Goal: Task Accomplishment & Management: Complete application form

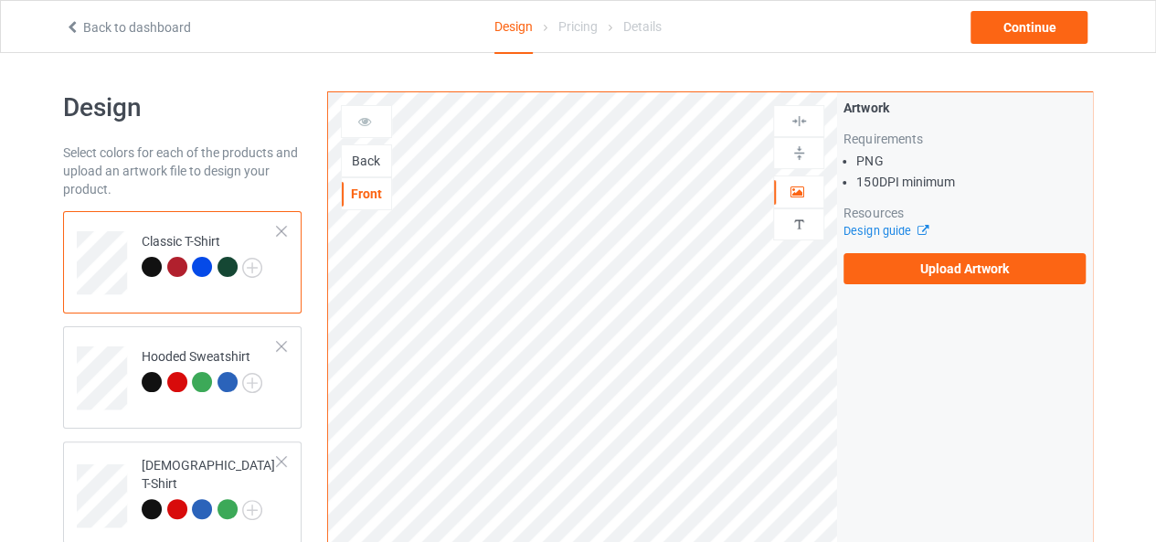
click at [363, 164] on div "Back" at bounding box center [366, 161] width 49 height 18
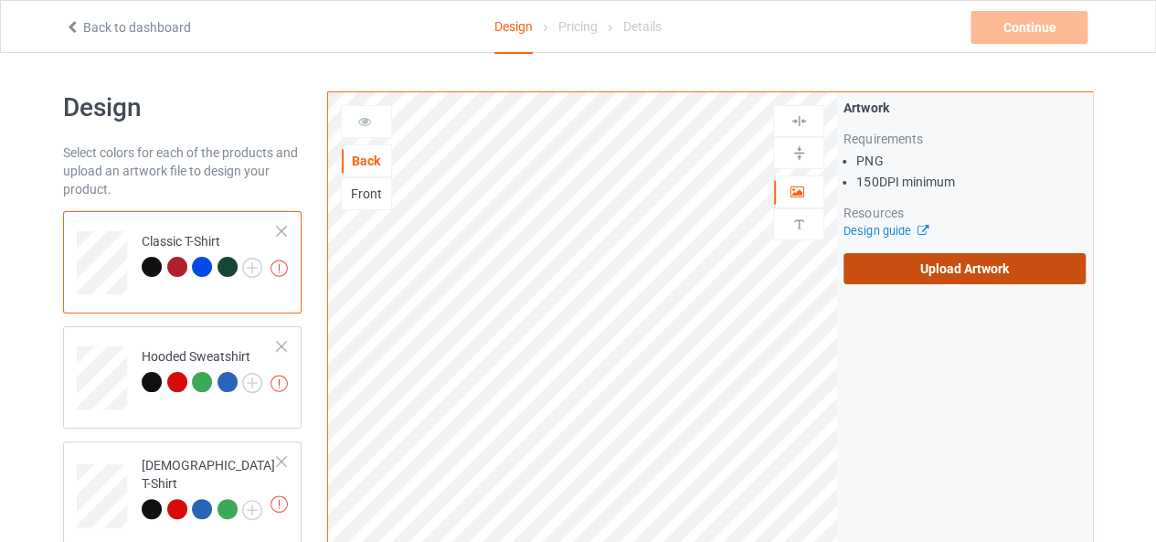
click at [914, 253] on label "Upload Artwork" at bounding box center [965, 268] width 242 height 31
click at [0, 0] on input "Upload Artwork" at bounding box center [0, 0] width 0 height 0
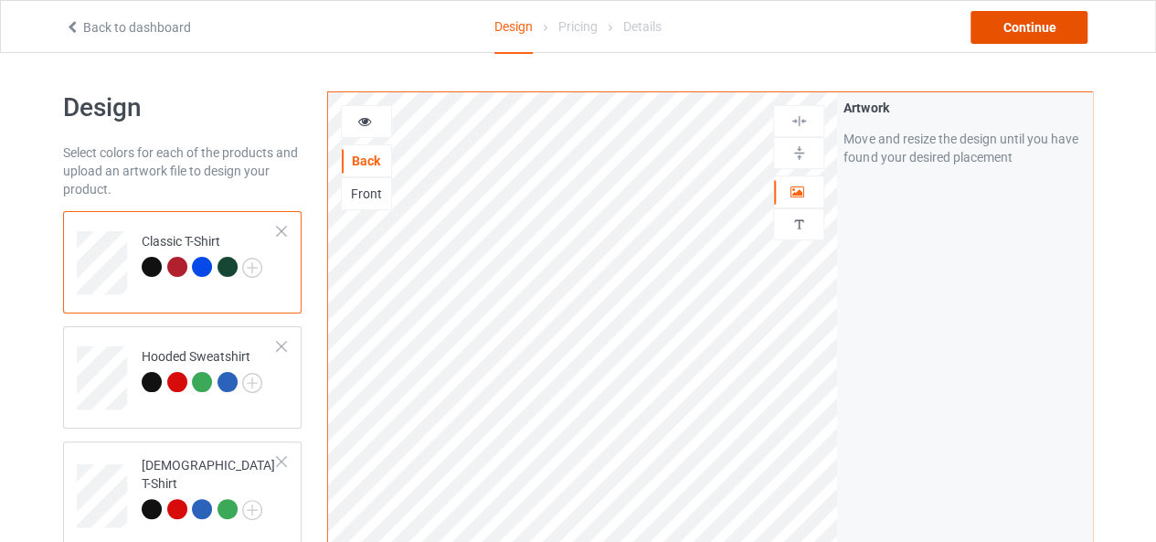
click at [1057, 22] on div "Continue" at bounding box center [1029, 27] width 117 height 33
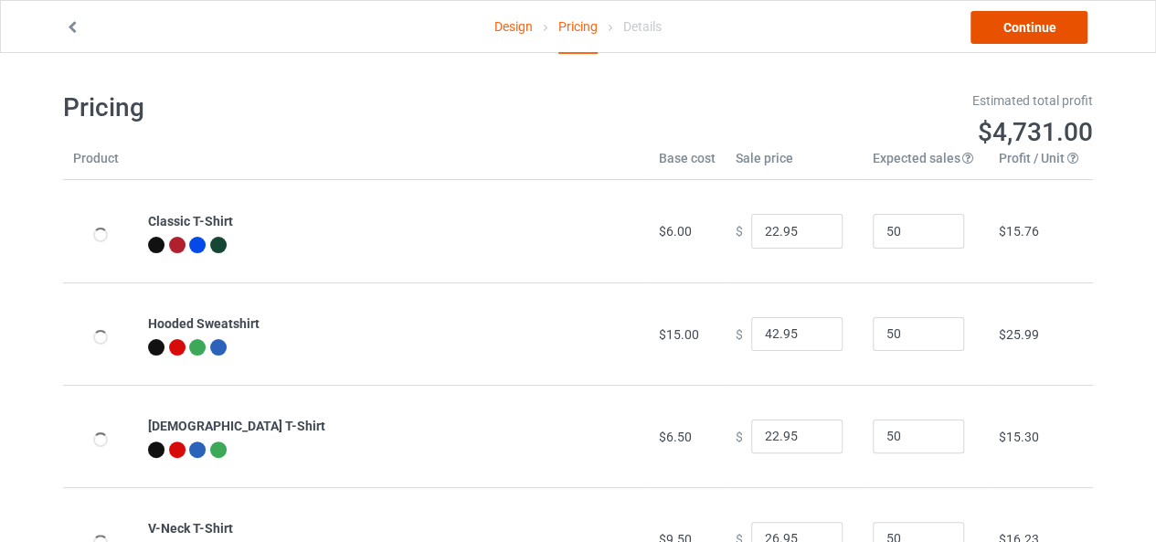
click at [1057, 22] on link "Continue" at bounding box center [1029, 27] width 117 height 33
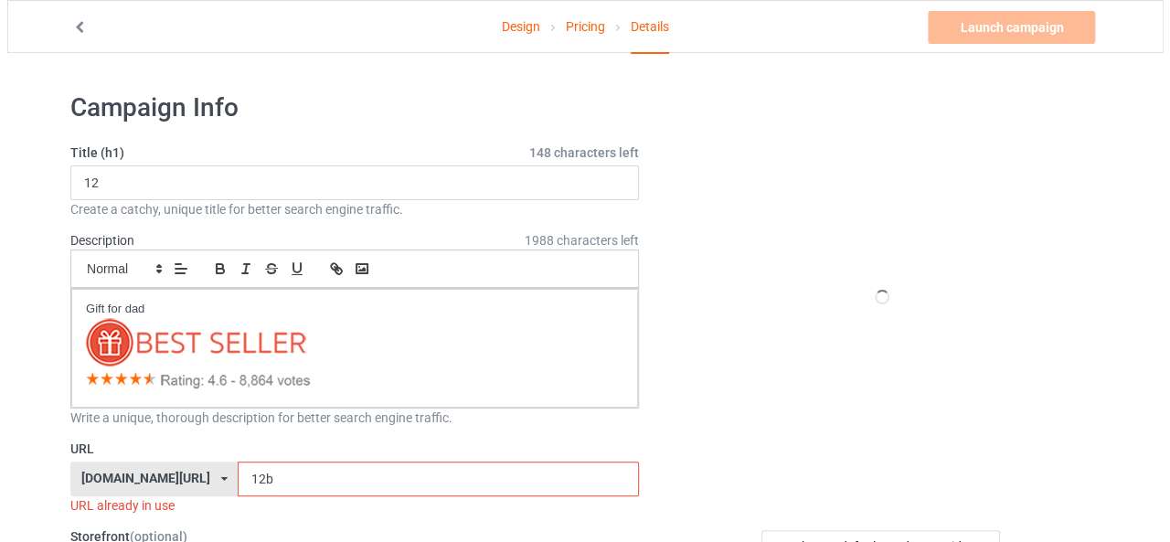
scroll to position [91, 0]
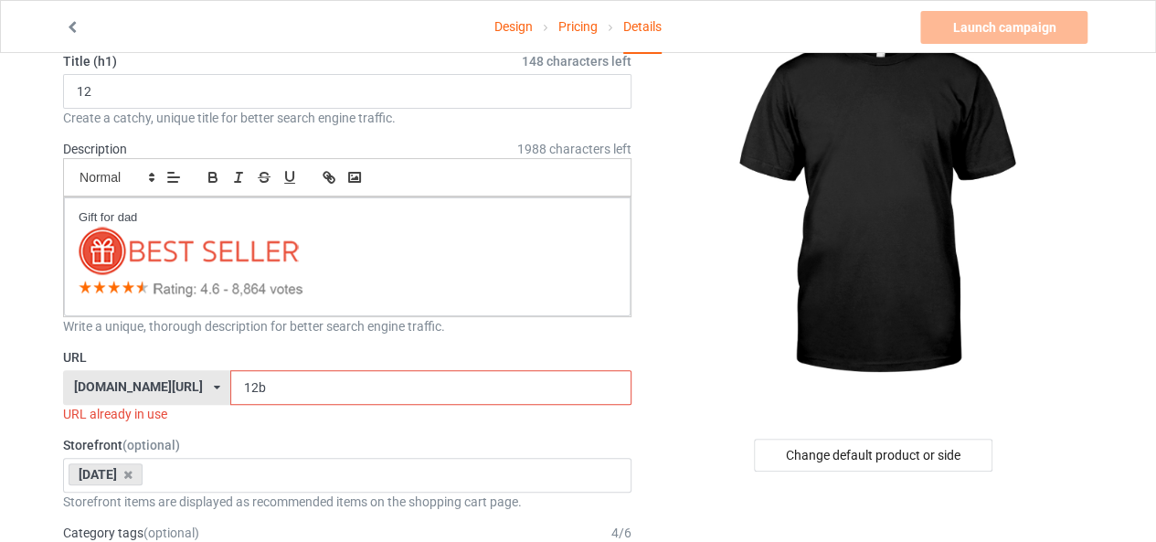
click at [255, 384] on input "12b" at bounding box center [430, 387] width 400 height 35
type input "1"
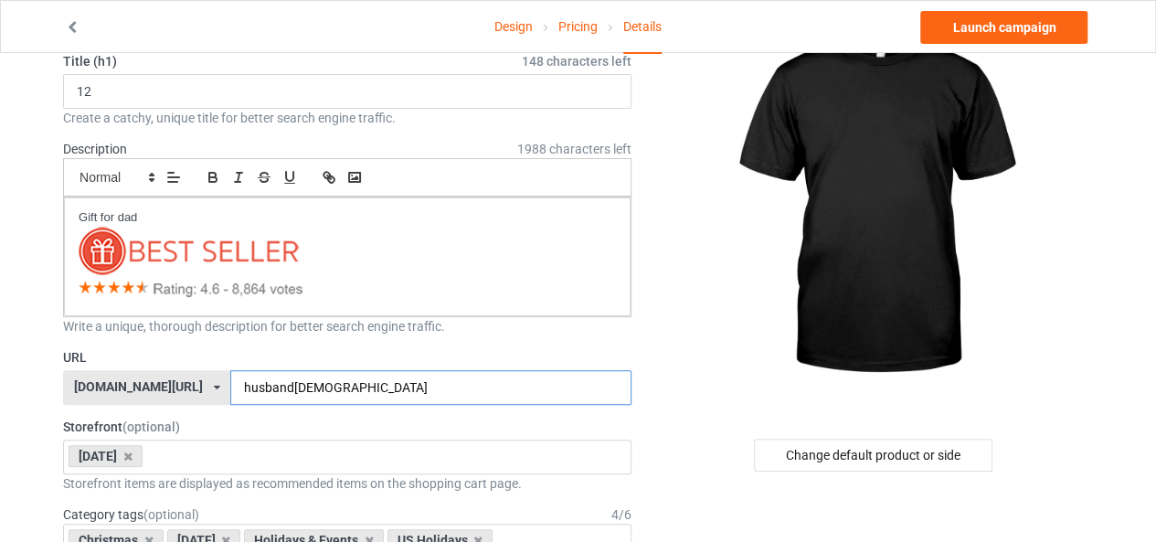
type input "husband[DEMOGRAPHIC_DATA]"
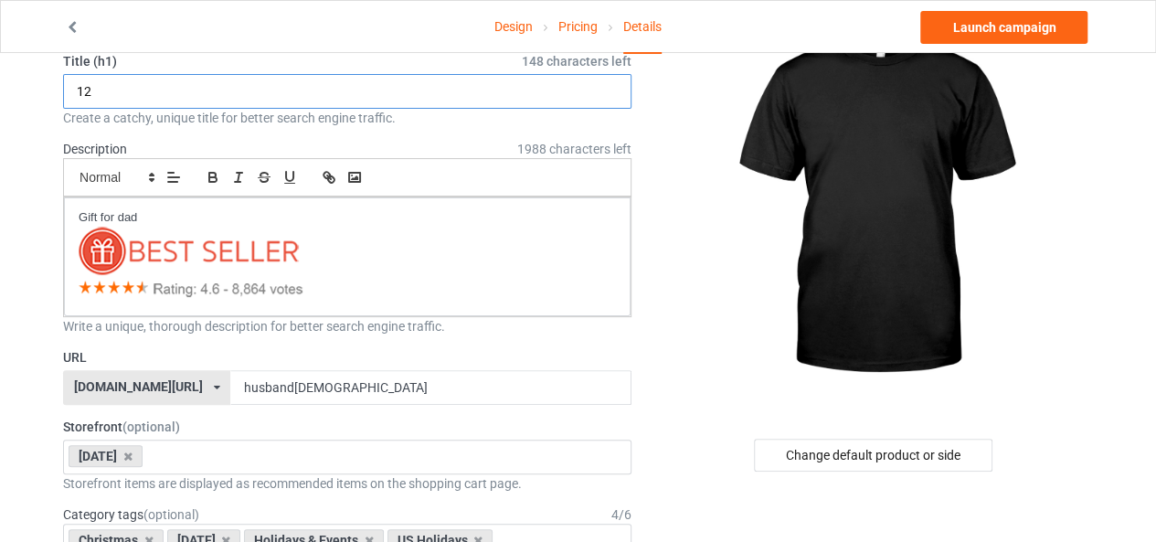
click at [141, 78] on input "12" at bounding box center [347, 91] width 569 height 35
type input "09"
click at [839, 455] on div "Change default product or side" at bounding box center [873, 455] width 239 height 33
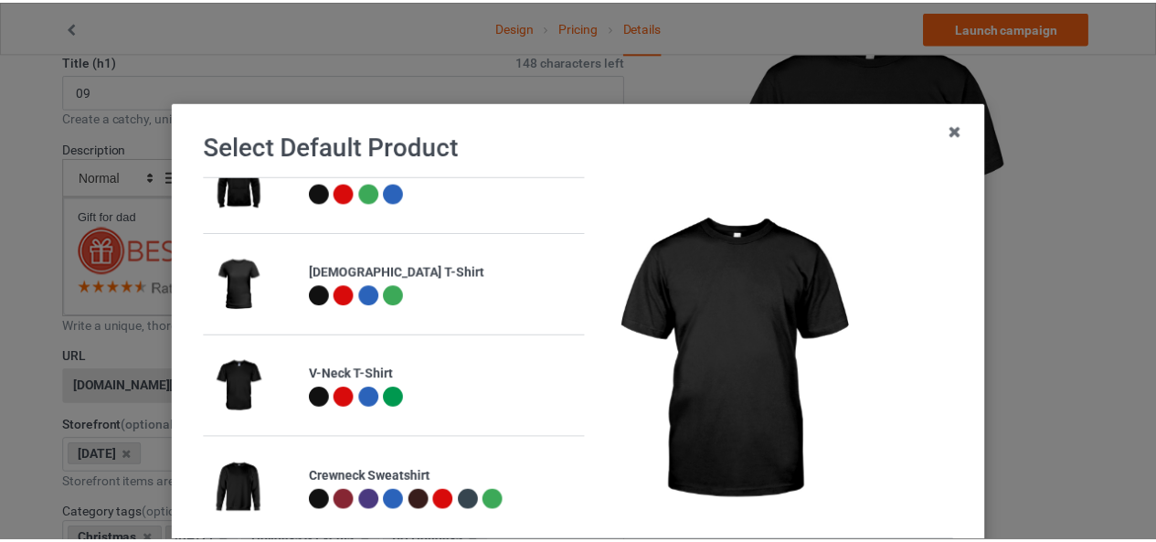
scroll to position [192, 0]
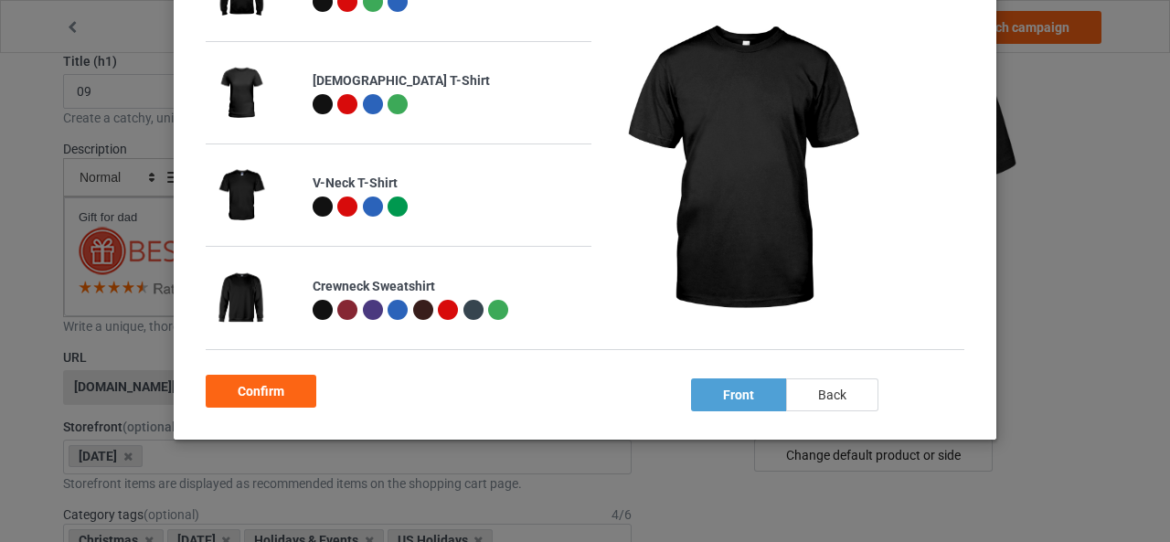
click at [833, 399] on div "back" at bounding box center [832, 394] width 92 height 33
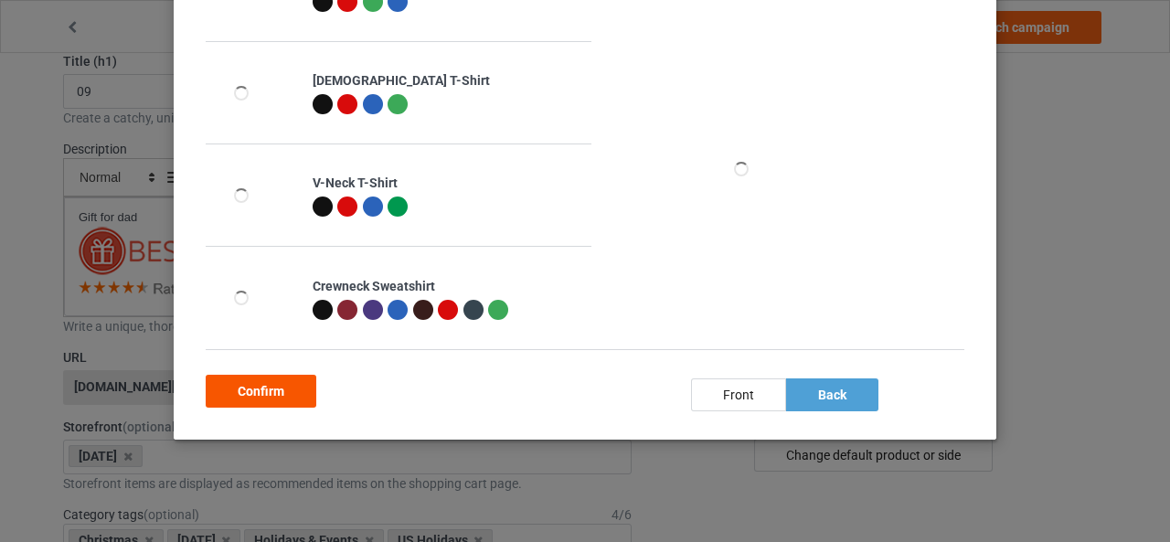
click at [248, 387] on div "Confirm" at bounding box center [261, 391] width 111 height 33
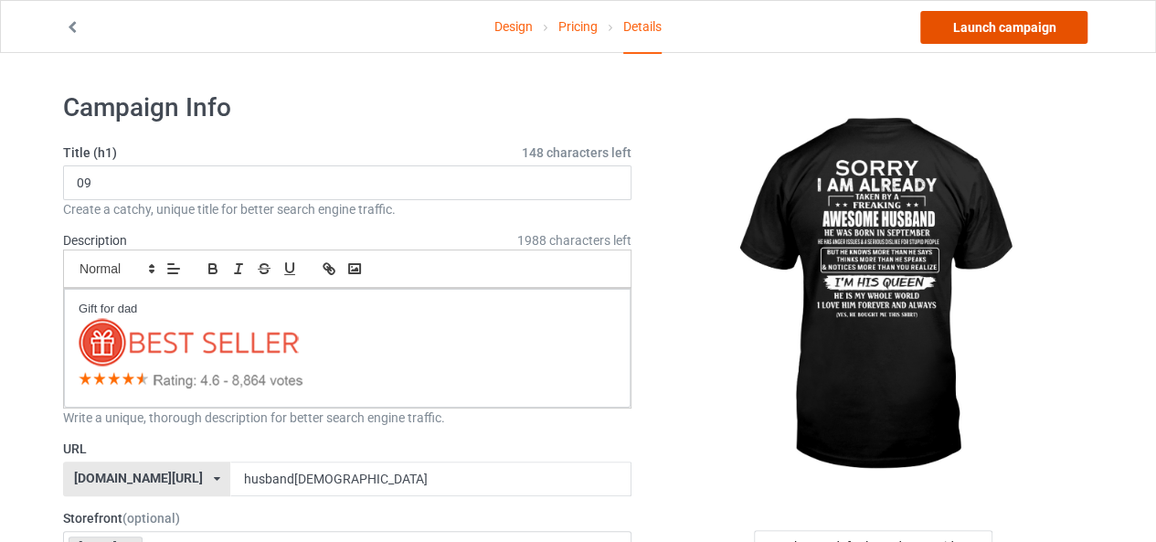
click at [1026, 28] on link "Launch campaign" at bounding box center [1003, 27] width 167 height 33
